Goal: Use online tool/utility: Utilize a website feature to perform a specific function

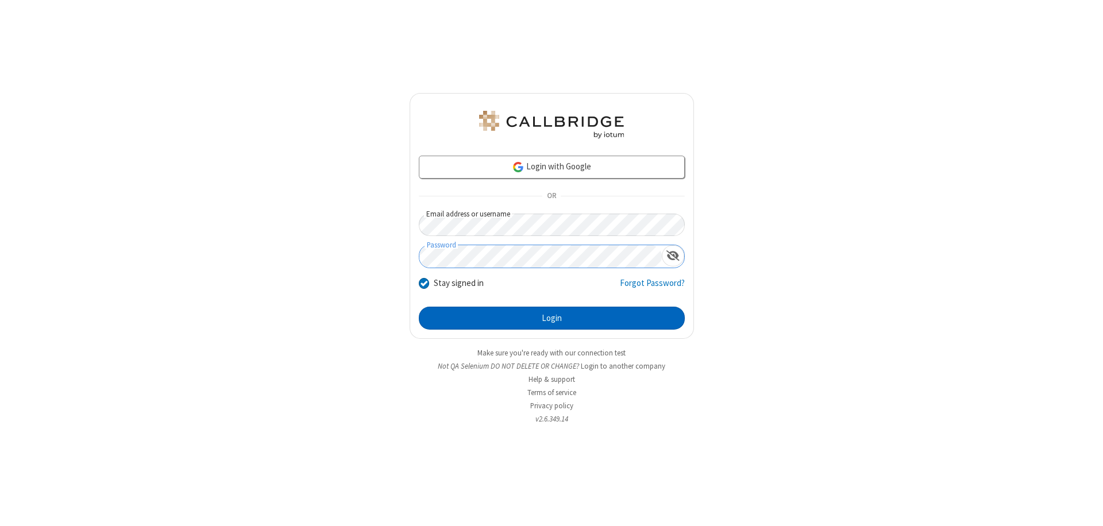
click at [551, 318] on button "Login" at bounding box center [552, 318] width 266 height 23
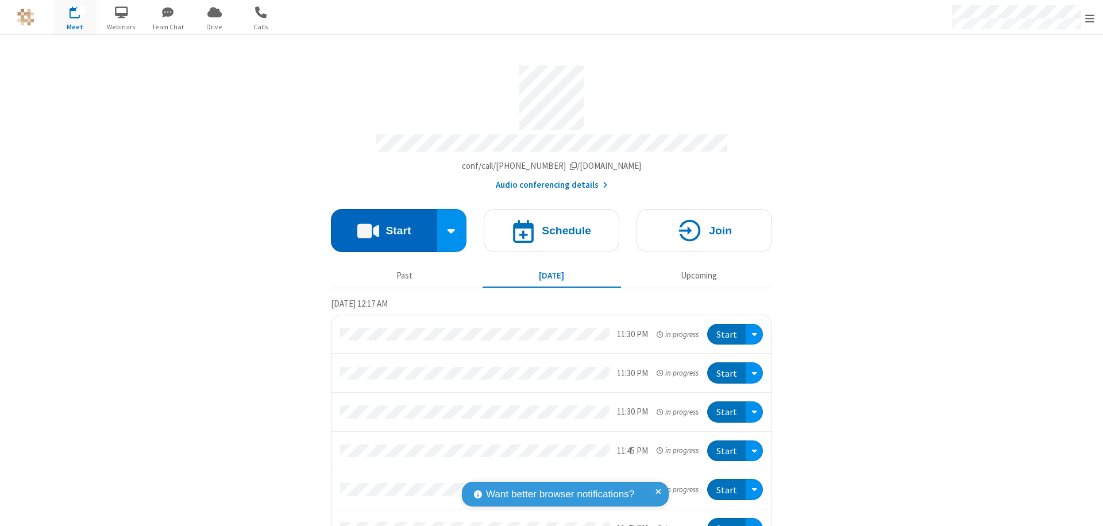
click at [379, 225] on button "Start" at bounding box center [384, 230] width 106 height 43
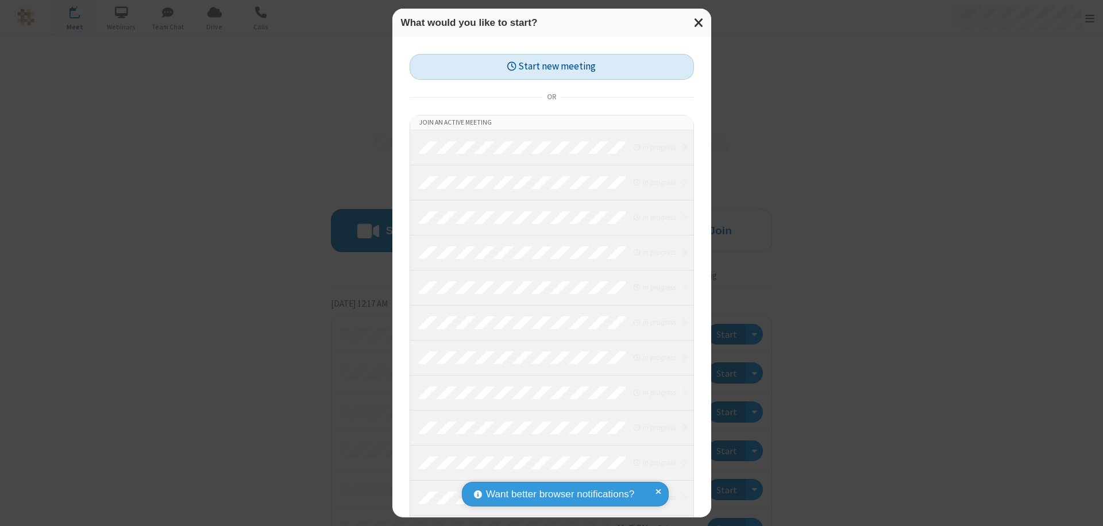
click at [551, 67] on button "Start new meeting" at bounding box center [551, 67] width 284 height 26
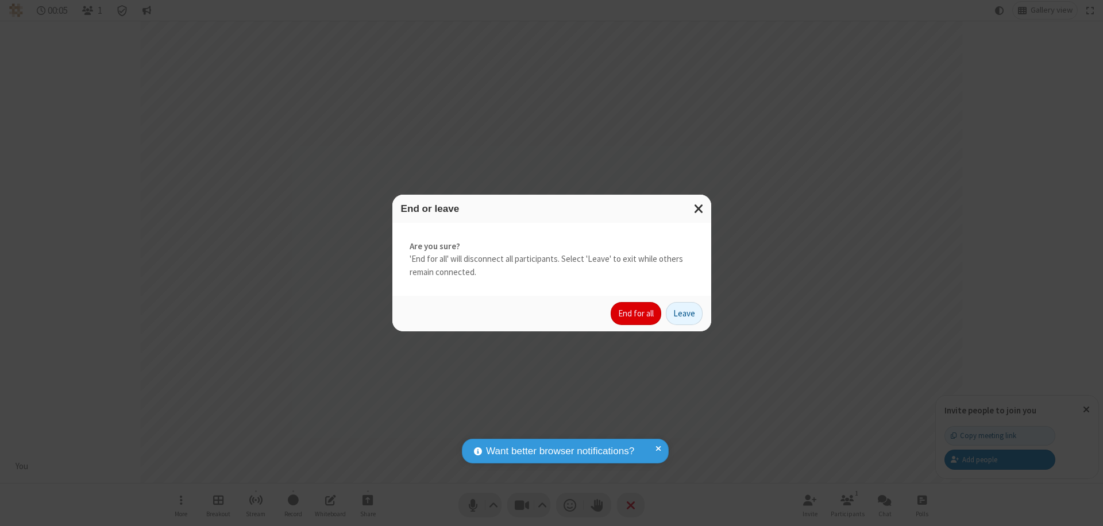
click at [636, 314] on button "End for all" at bounding box center [635, 313] width 51 height 23
